Goal: Task Accomplishment & Management: Manage account settings

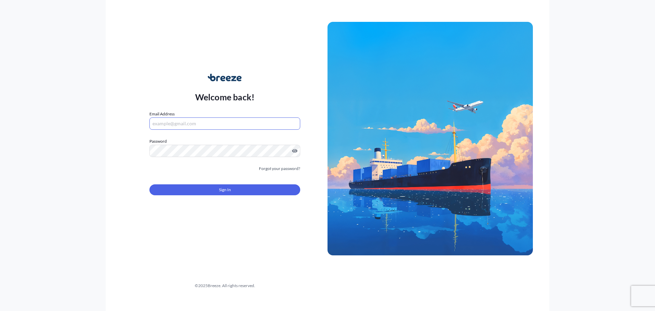
click at [236, 124] on input "Email Address" at bounding box center [224, 123] width 151 height 12
type input "[EMAIL_ADDRESS][DOMAIN_NAME]"
click at [286, 170] on link "Forgot your password?" at bounding box center [279, 168] width 41 height 7
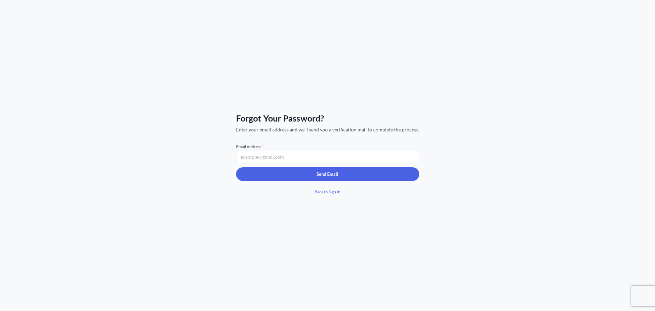
click at [277, 160] on input "Email Address *" at bounding box center [327, 157] width 183 height 12
type input "[EMAIL_ADDRESS][DOMAIN_NAME]"
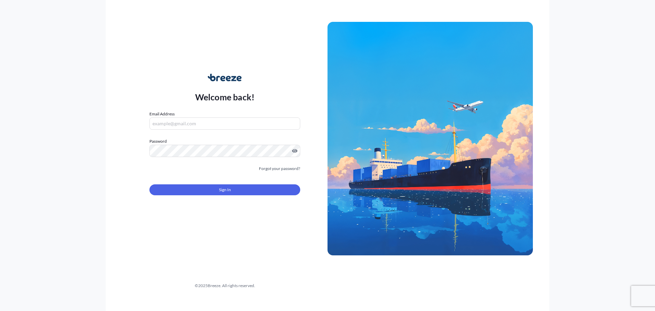
drag, startPoint x: 601, startPoint y: 134, endPoint x: 587, endPoint y: 2, distance: 132.0
click at [601, 133] on div "Welcome back! Email Address Password Must include: Upper & lower case letters S…" at bounding box center [327, 155] width 655 height 311
click at [235, 164] on form "Email Address Password Password is required Password is required Must include: …" at bounding box center [224, 156] width 151 height 93
click at [203, 160] on form "Email Address Password Password is required Password is required Must include: …" at bounding box center [224, 156] width 151 height 93
click at [205, 125] on input "Email Address" at bounding box center [224, 123] width 151 height 12
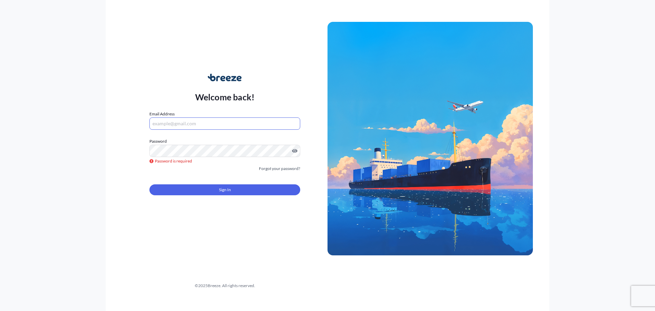
type input "[EMAIL_ADDRESS][DOMAIN_NAME]"
click at [216, 157] on form "Email Address [EMAIL_ADDRESS][DOMAIN_NAME] Password Password is required Passwo…" at bounding box center [224, 156] width 151 height 93
click at [268, 168] on link "Forgot your password?" at bounding box center [279, 168] width 41 height 7
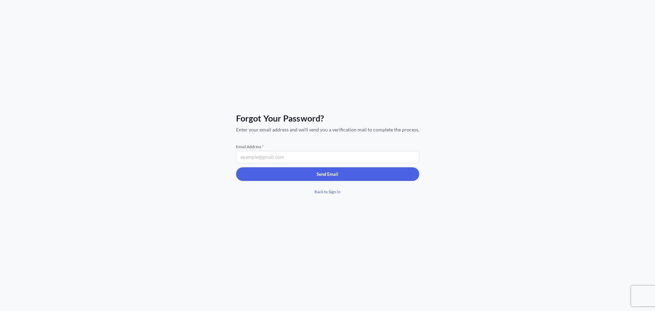
click at [292, 155] on input "Email Address *" at bounding box center [327, 157] width 183 height 12
type input "[EMAIL_ADDRESS][DOMAIN_NAME]"
drag, startPoint x: 305, startPoint y: 161, endPoint x: 223, endPoint y: 155, distance: 82.7
click at [223, 155] on div "Forgot Your Password? Enter your email address and we'll send you a verificatio…" at bounding box center [327, 155] width 655 height 311
click at [555, 197] on div "Forgot Your Password? Enter your email address and we'll send you a verificatio…" at bounding box center [327, 155] width 655 height 311
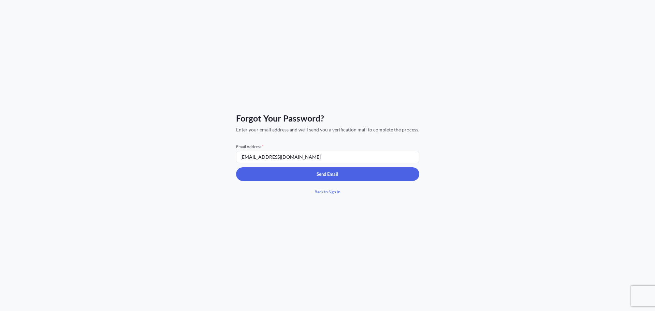
drag, startPoint x: 327, startPoint y: 159, endPoint x: 196, endPoint y: 159, distance: 130.9
click at [196, 159] on div "Forgot Your Password? Enter your email address and we'll send you a verificatio…" at bounding box center [327, 155] width 655 height 311
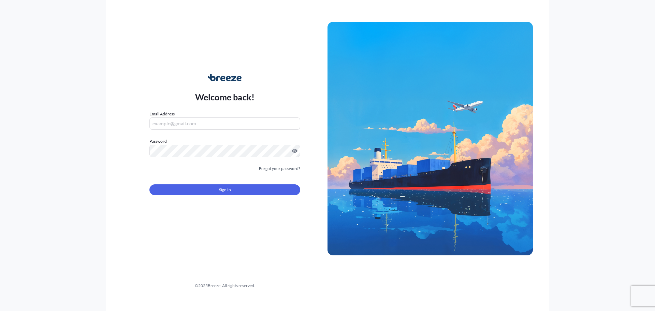
click at [117, 93] on div "Welcome back! Email Address Password Must include: Upper & lower case letters S…" at bounding box center [327, 155] width 443 height 311
click at [175, 126] on input "Email Address" at bounding box center [224, 123] width 151 height 12
type input "[EMAIL_ADDRESS][DOMAIN_NAME]"
